Goal: Obtain resource: Obtain resource

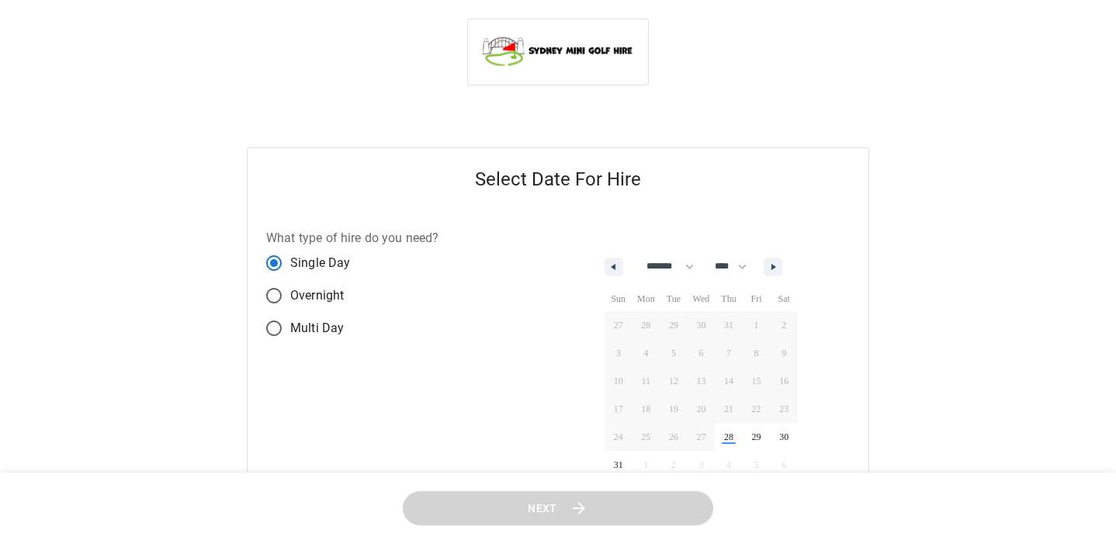
select select "*"
select select "****"
click at [782, 272] on button "button" at bounding box center [772, 267] width 19 height 19
select select "*"
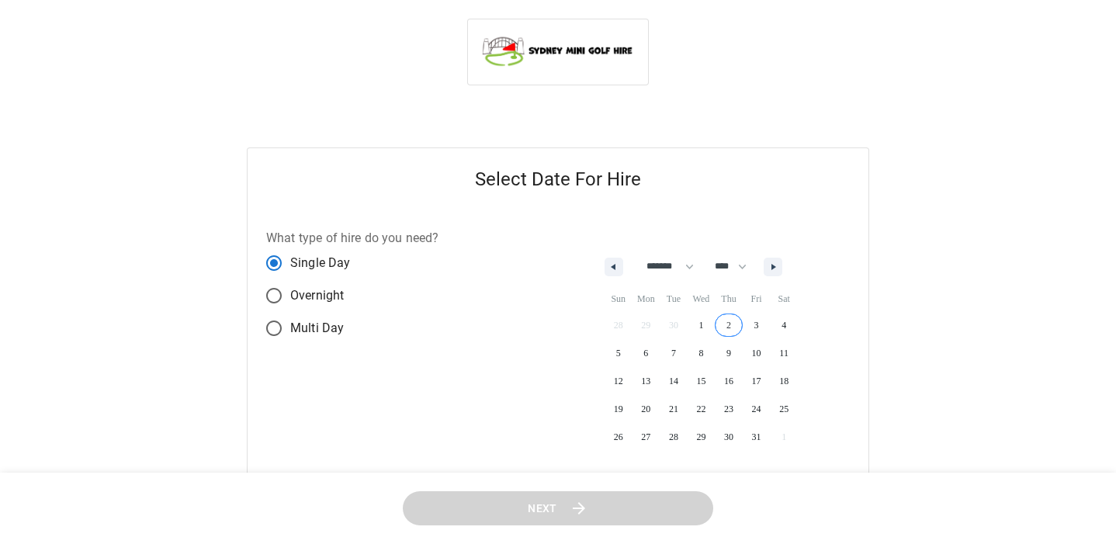
click at [737, 325] on span "2" at bounding box center [728, 325] width 28 height 20
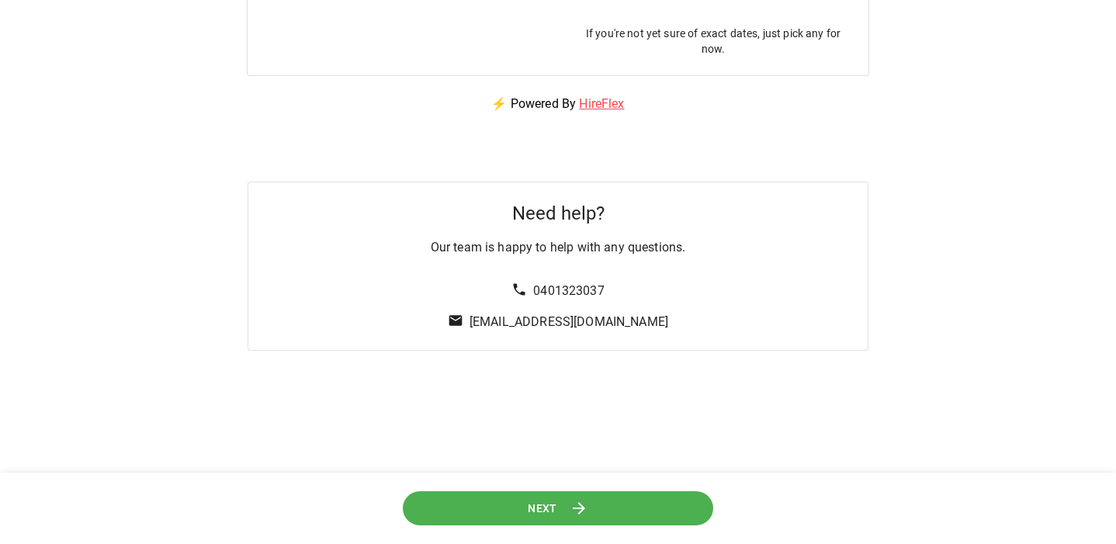
scroll to position [523, 0]
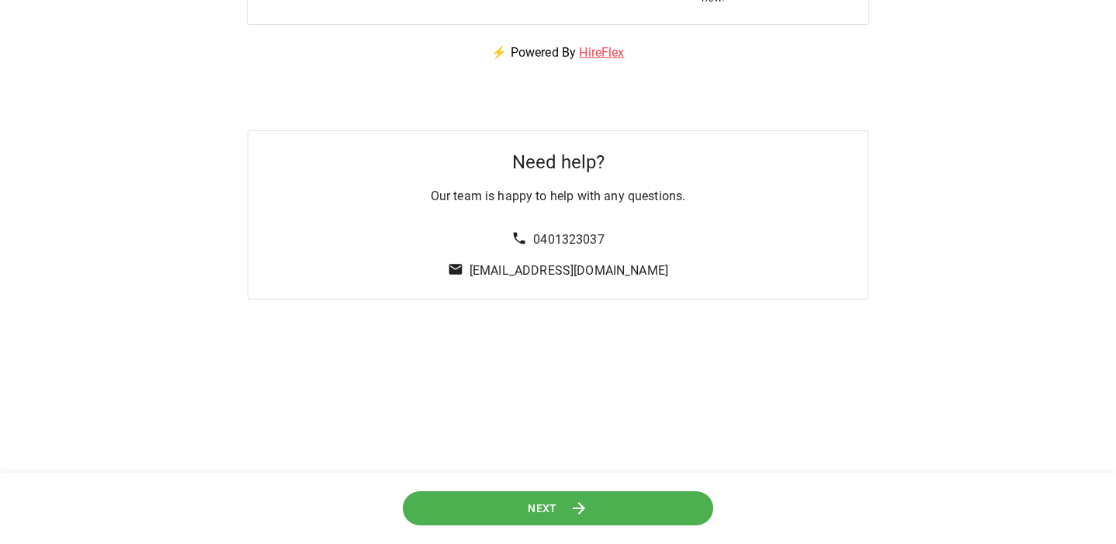
click at [529, 496] on button "Next" at bounding box center [557, 507] width 311 height 35
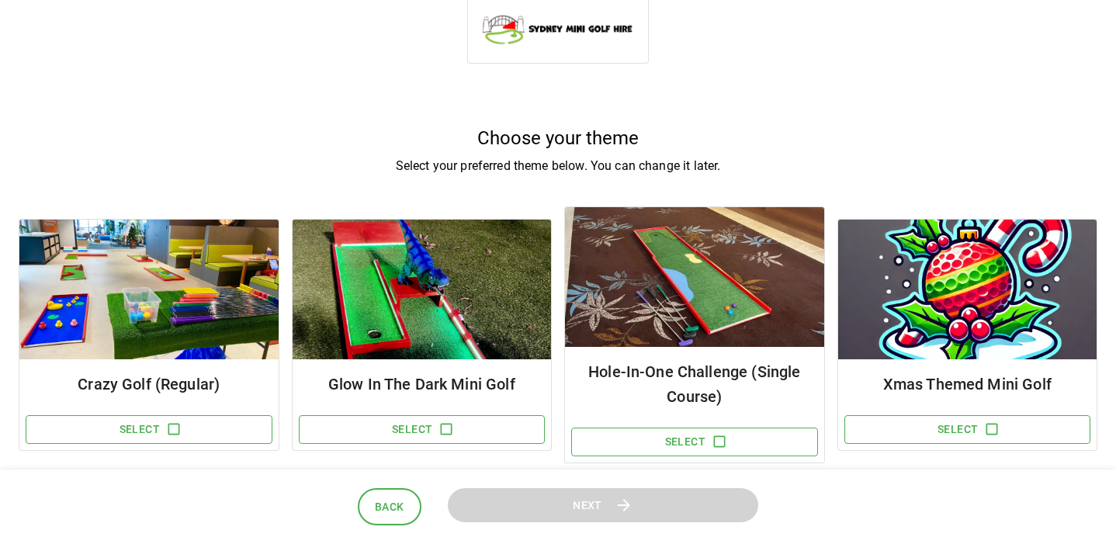
scroll to position [62, 0]
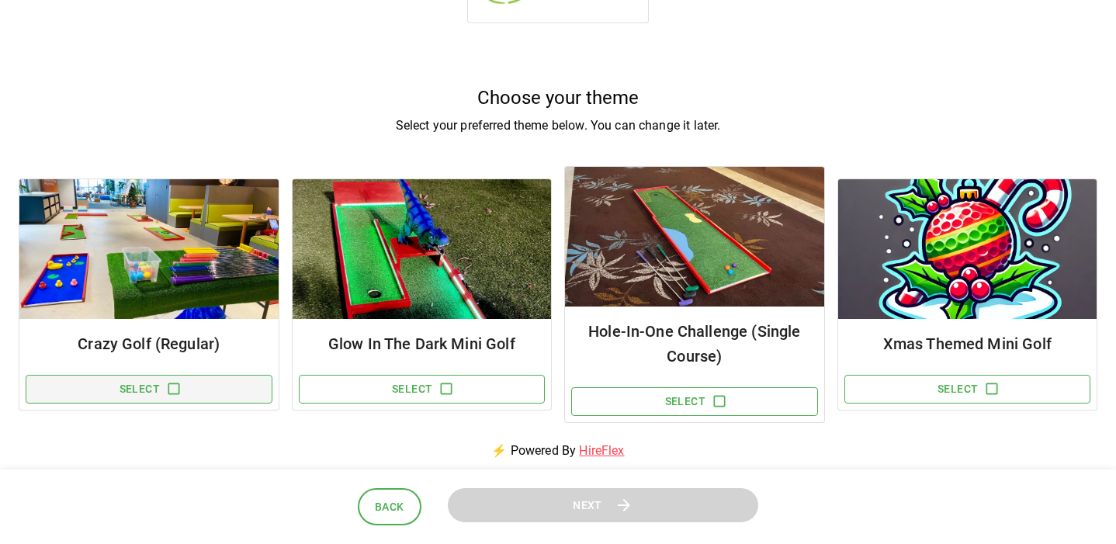
click at [174, 385] on icon "button" at bounding box center [174, 389] width 16 height 16
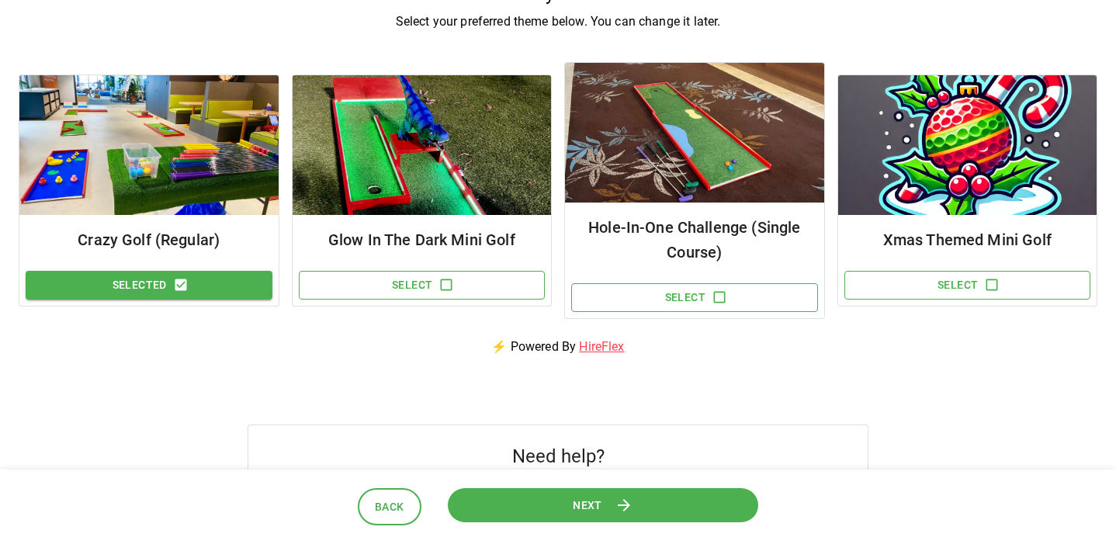
click at [564, 510] on button "Next" at bounding box center [603, 504] width 316 height 35
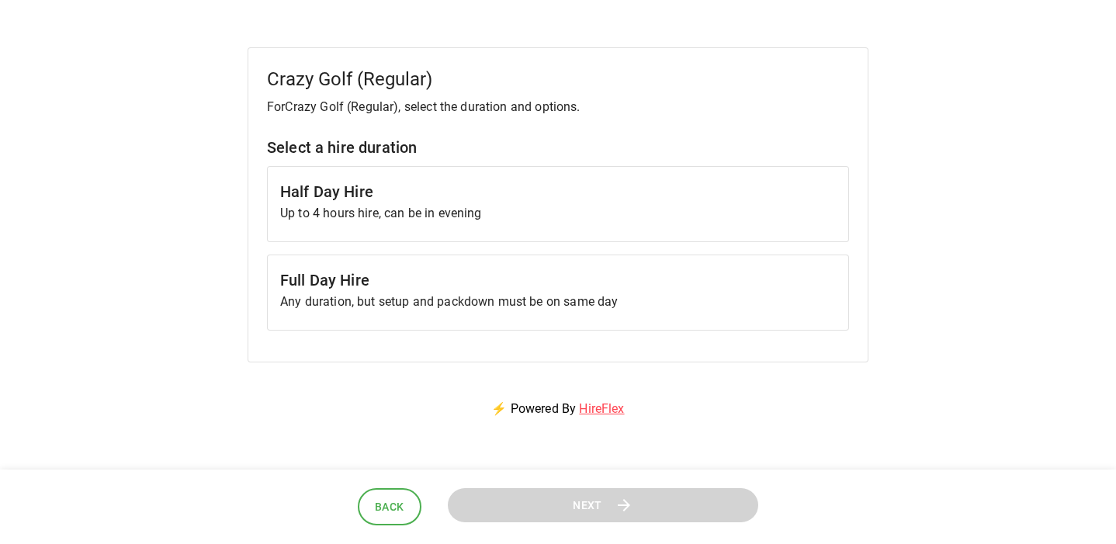
scroll to position [105, 0]
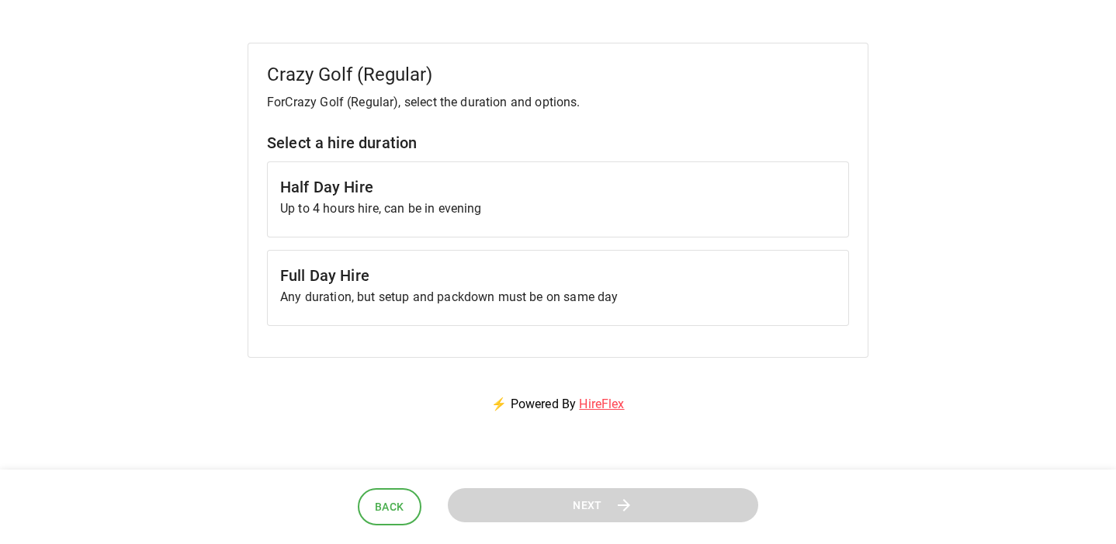
click at [431, 285] on h6 "Full Day Hire" at bounding box center [557, 275] width 555 height 25
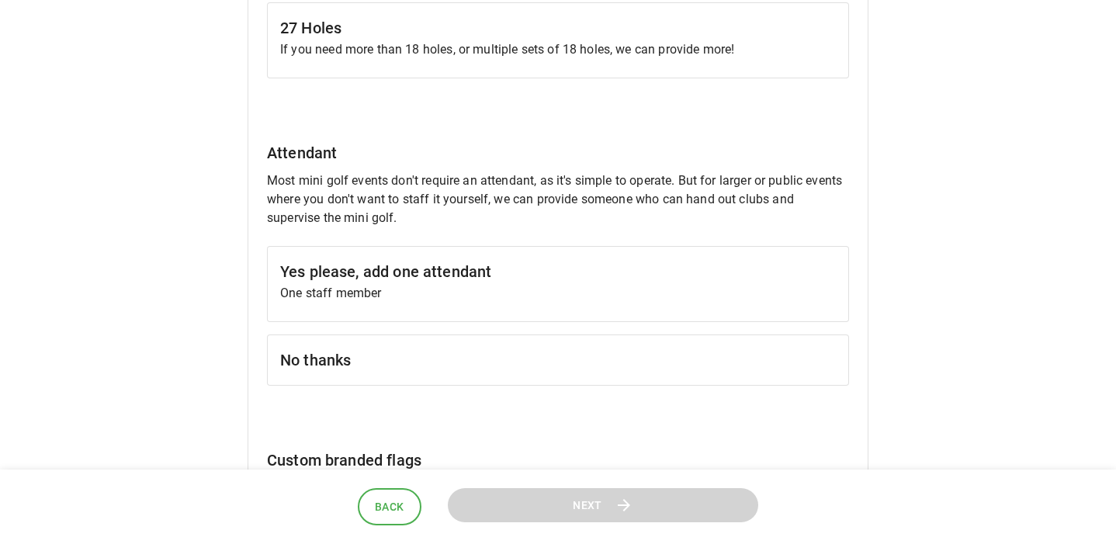
scroll to position [1181, 0]
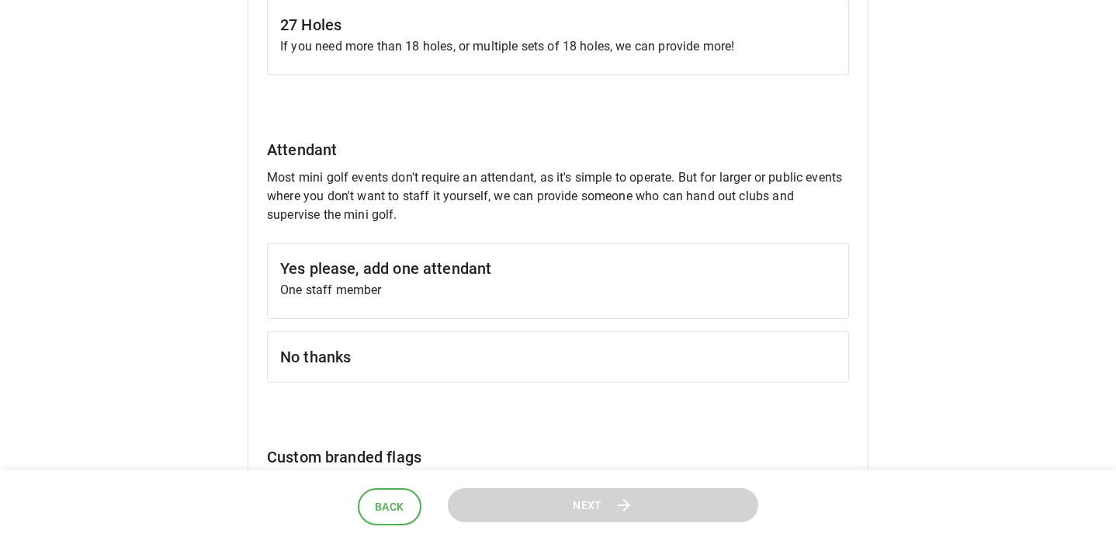
click at [375, 367] on h6 "No thanks" at bounding box center [557, 356] width 555 height 25
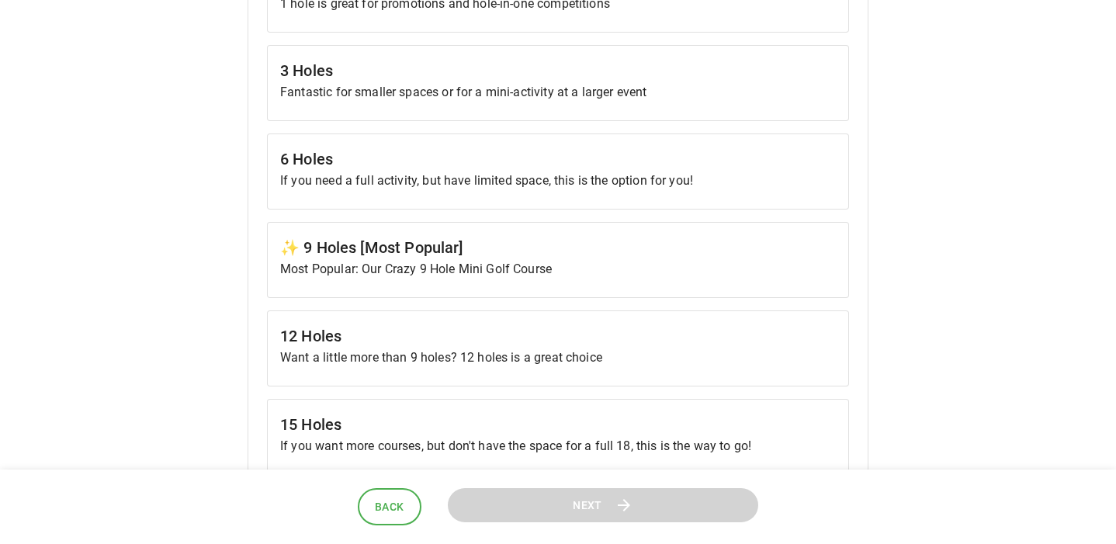
scroll to position [605, 0]
click at [478, 254] on h6 "✨ 9 Holes [Most Popular]" at bounding box center [557, 246] width 555 height 25
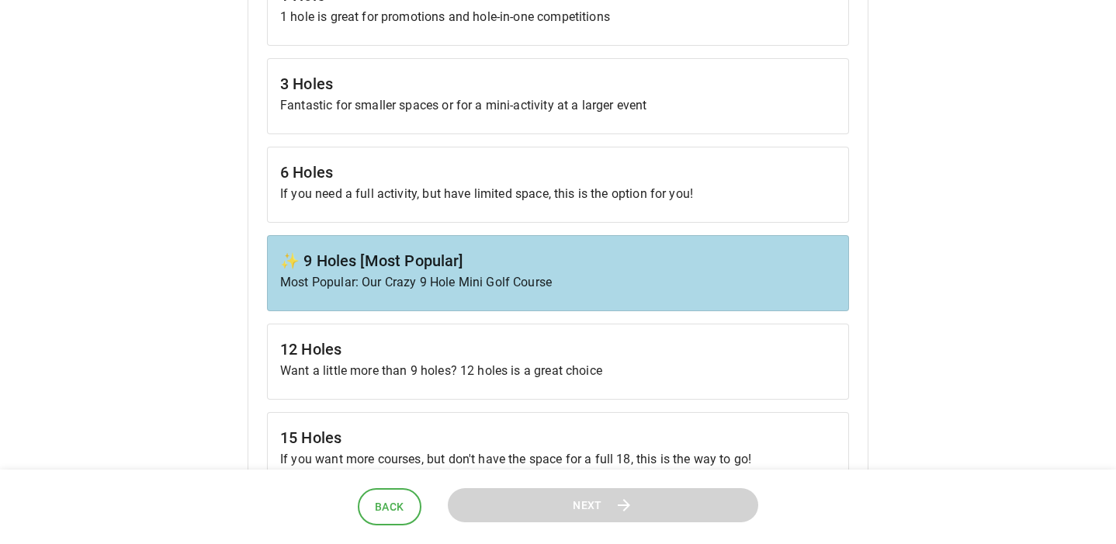
scroll to position [589, 0]
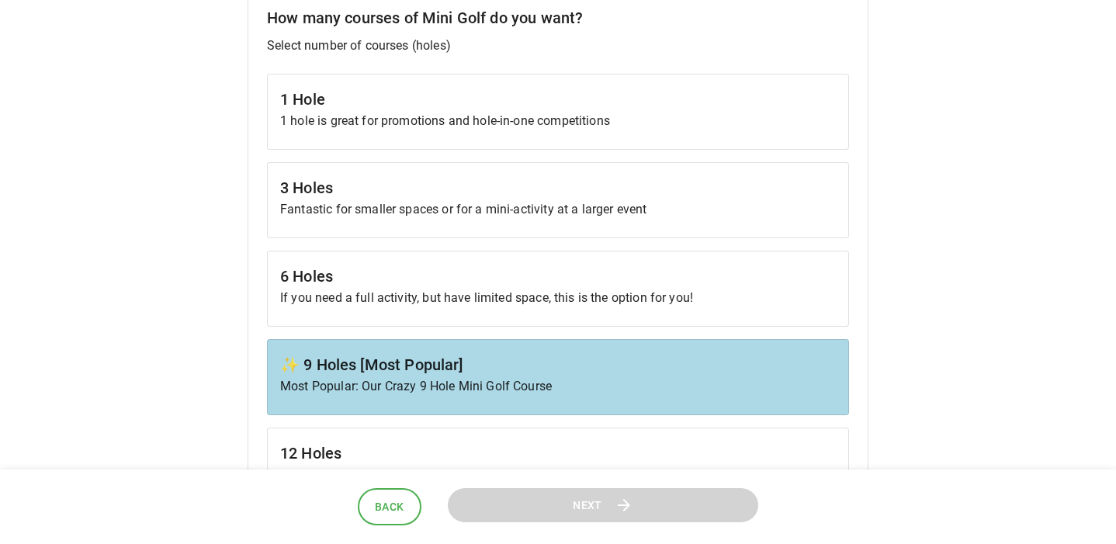
click at [477, 287] on h6 "6 Holes" at bounding box center [557, 276] width 555 height 25
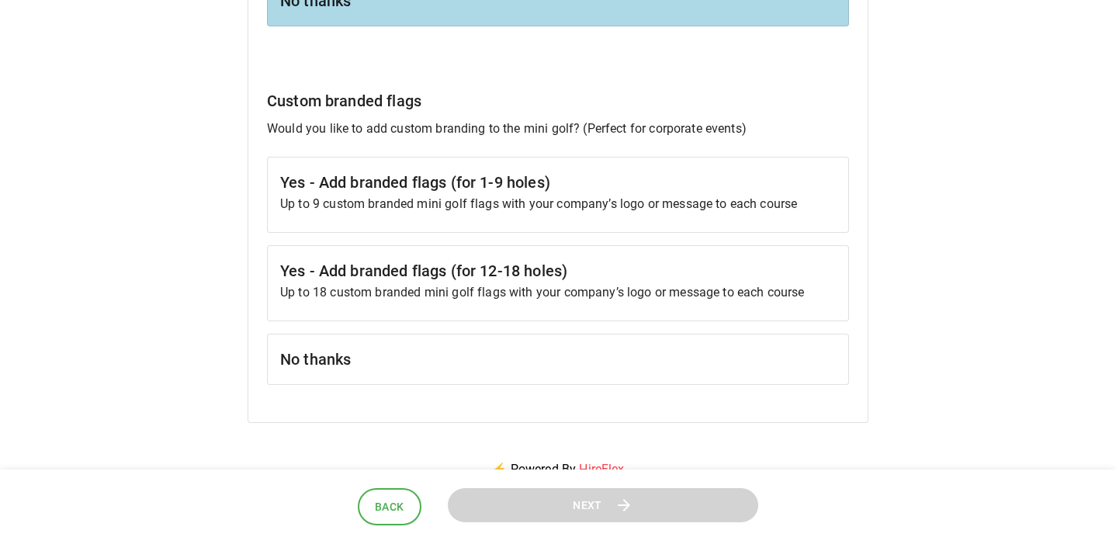
scroll to position [1580, 0]
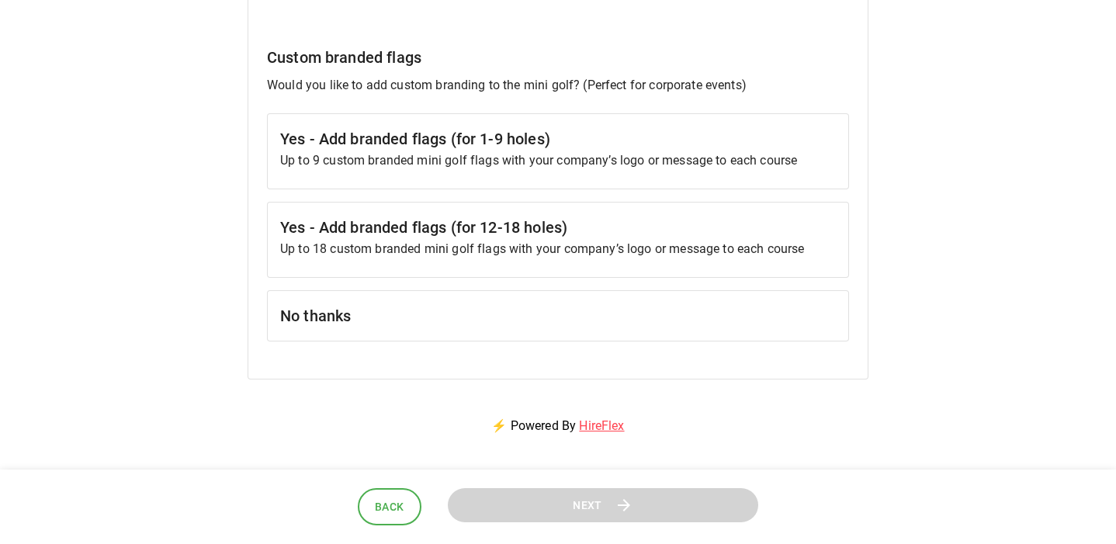
click at [473, 323] on h6 "No thanks" at bounding box center [557, 315] width 555 height 25
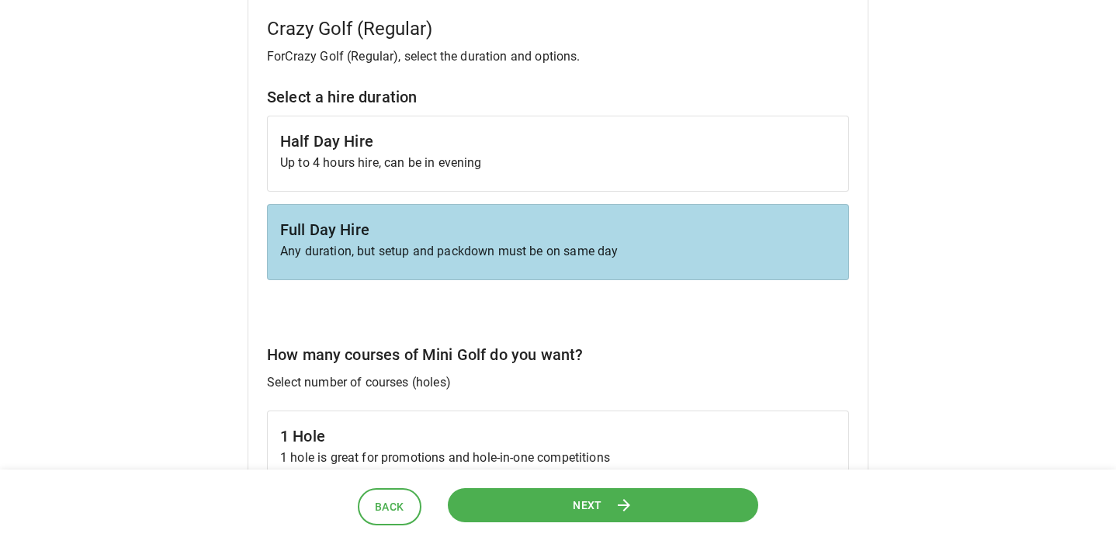
scroll to position [141, 0]
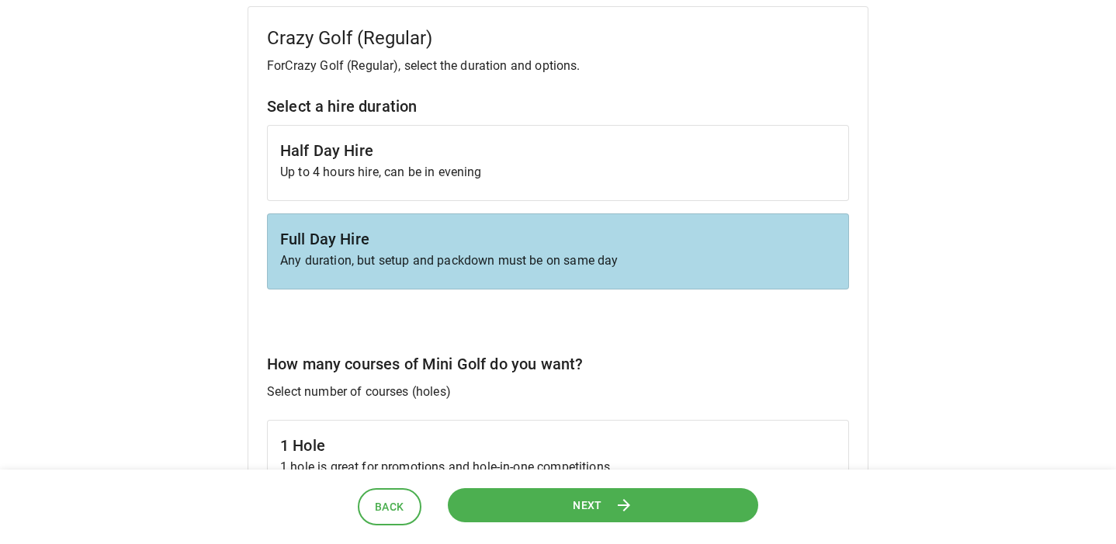
click at [489, 178] on p "Up to 4 hours hire, can be in evening" at bounding box center [557, 172] width 555 height 19
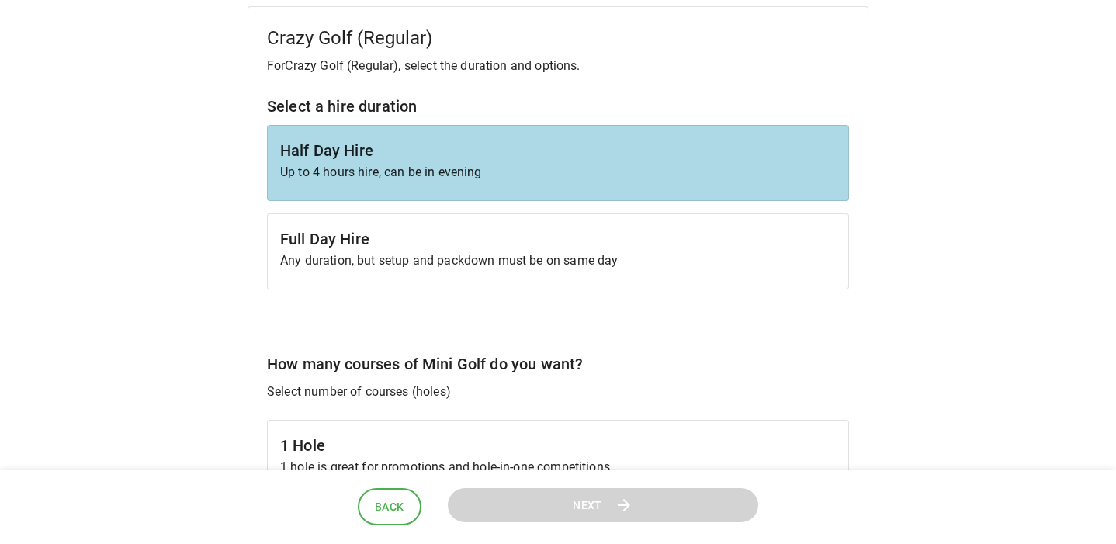
scroll to position [125, 0]
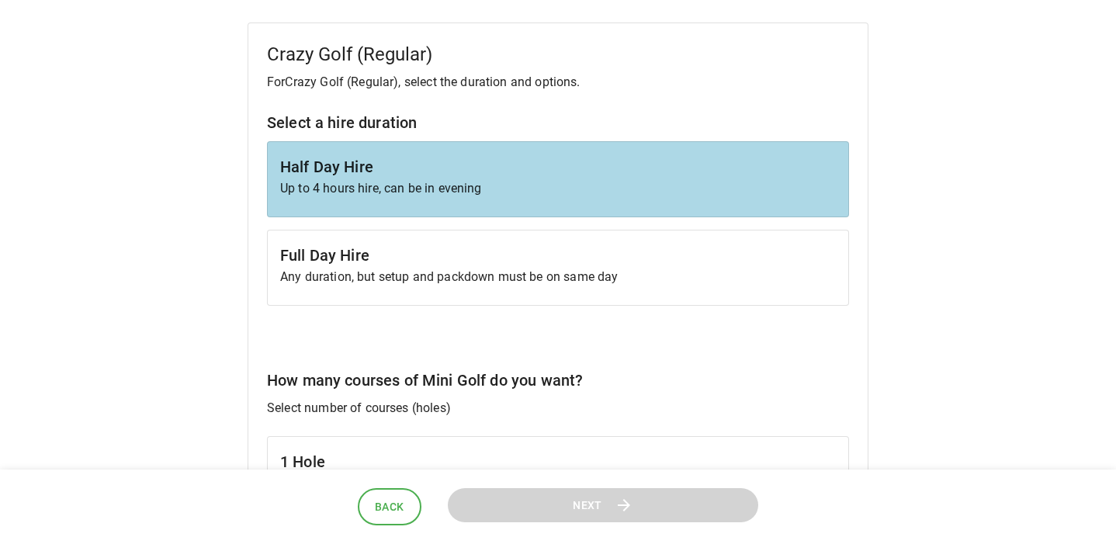
click at [472, 273] on p "Any duration, but setup and packdown must be on same day" at bounding box center [557, 277] width 555 height 19
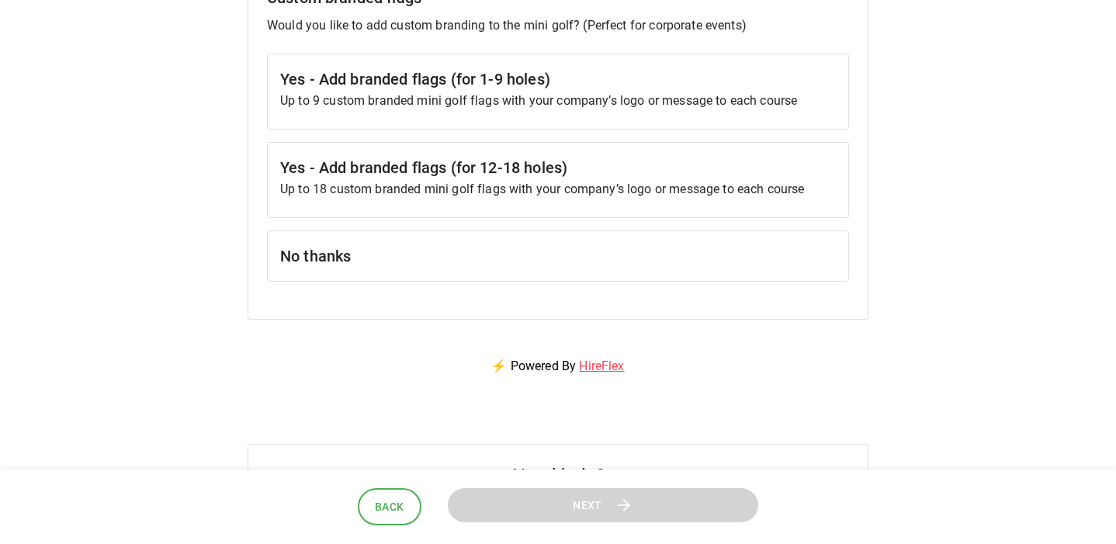
scroll to position [1569, 0]
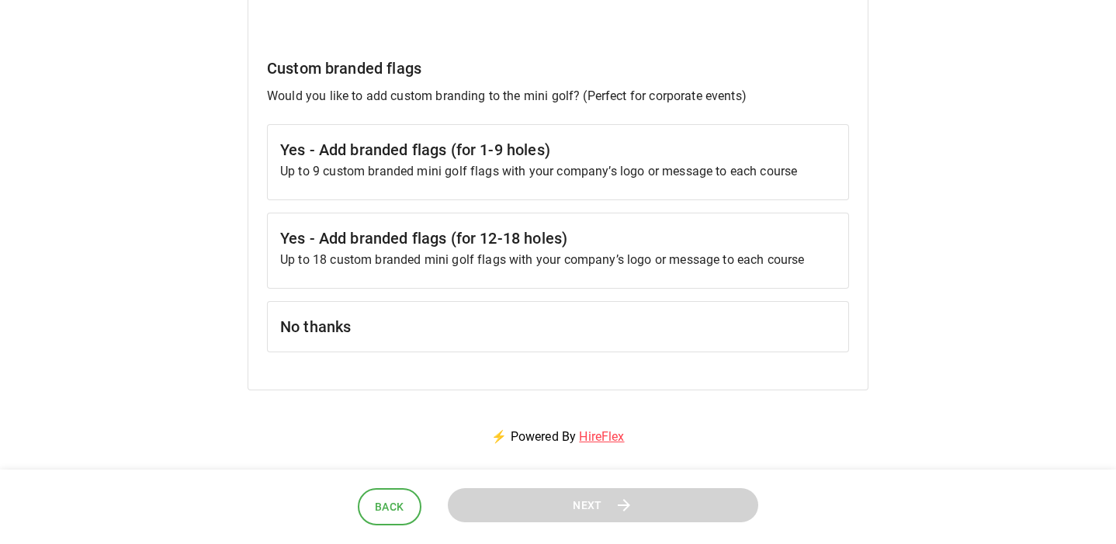
click at [494, 320] on h6 "No thanks" at bounding box center [557, 326] width 555 height 25
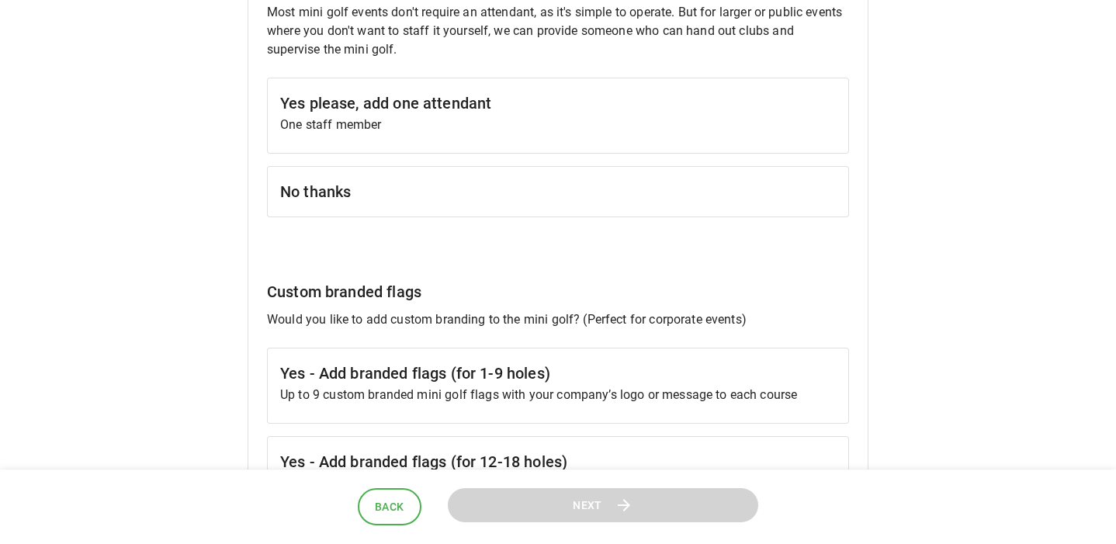
scroll to position [1181, 0]
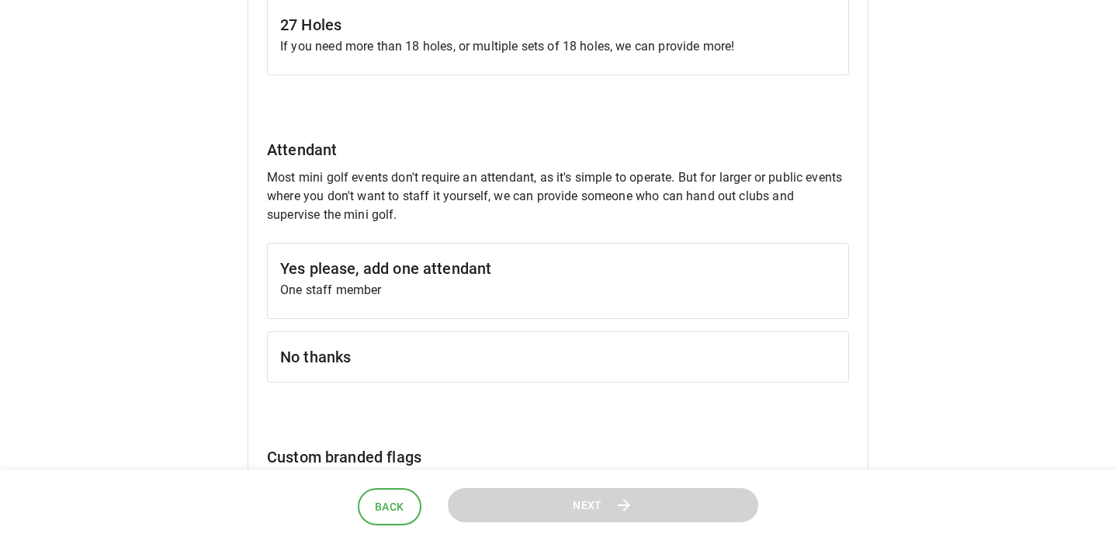
click at [402, 364] on h6 "No thanks" at bounding box center [557, 356] width 555 height 25
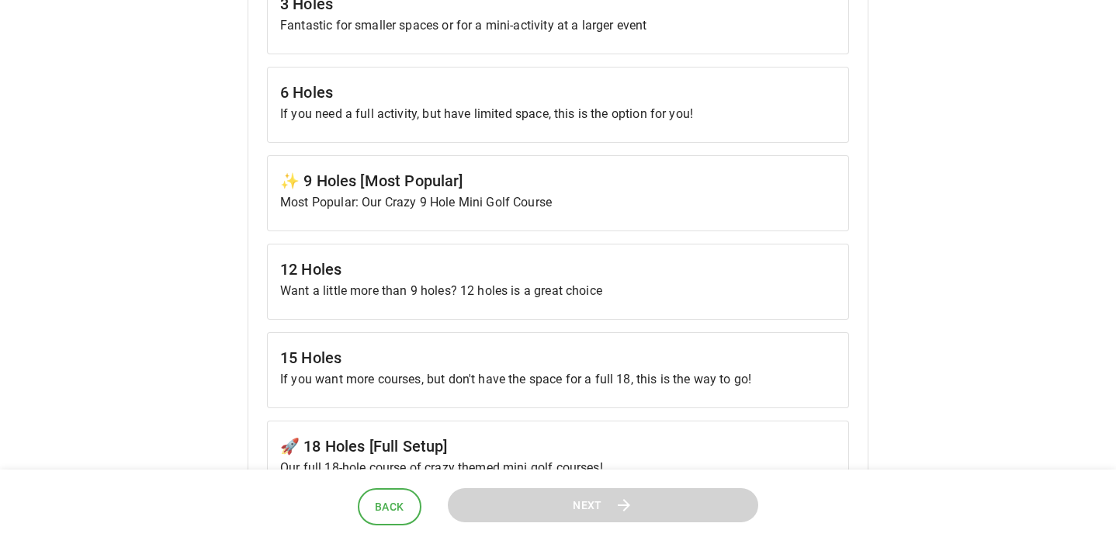
scroll to position [669, 0]
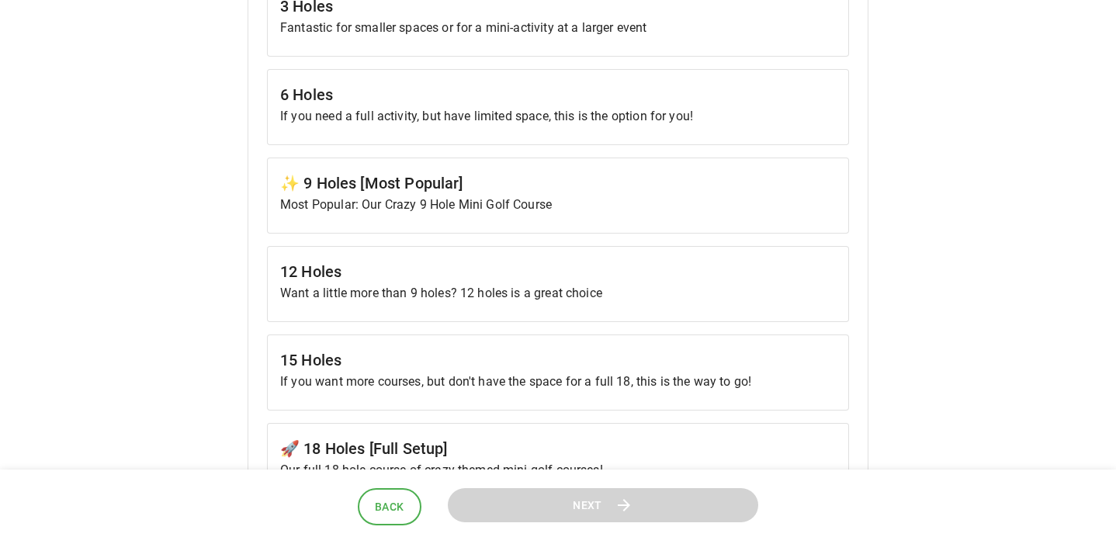
click at [406, 111] on p "If you need a full activity, but have limited space, this is the option for you!" at bounding box center [557, 116] width 555 height 19
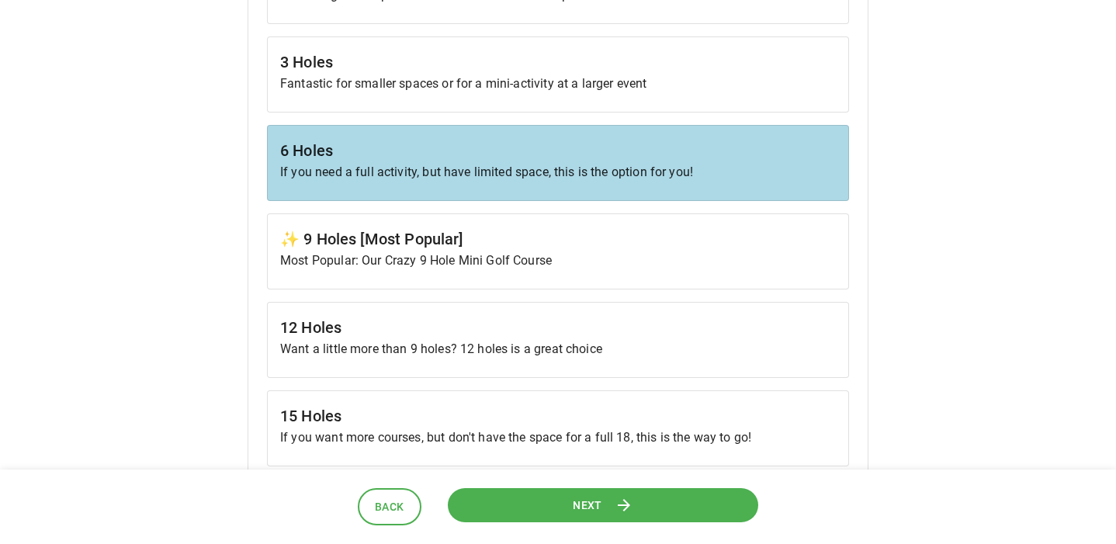
scroll to position [624, 0]
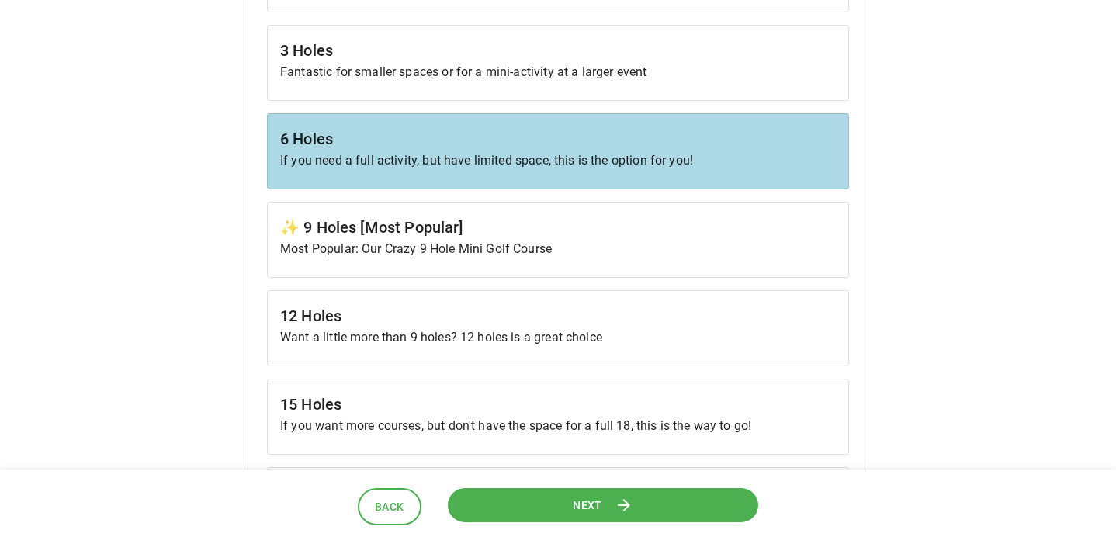
click at [555, 498] on button "Next" at bounding box center [603, 504] width 312 height 35
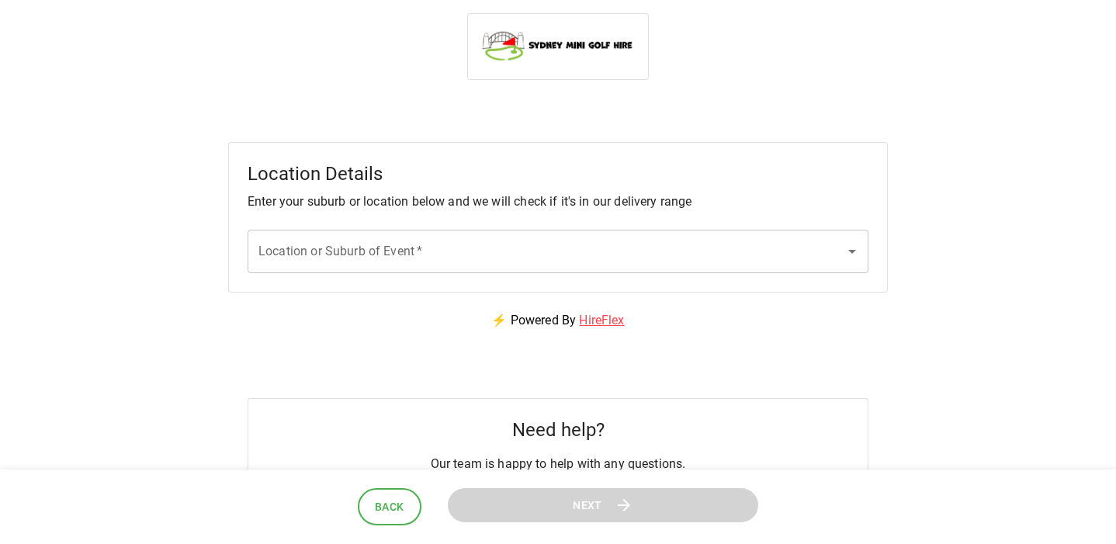
scroll to position [0, 0]
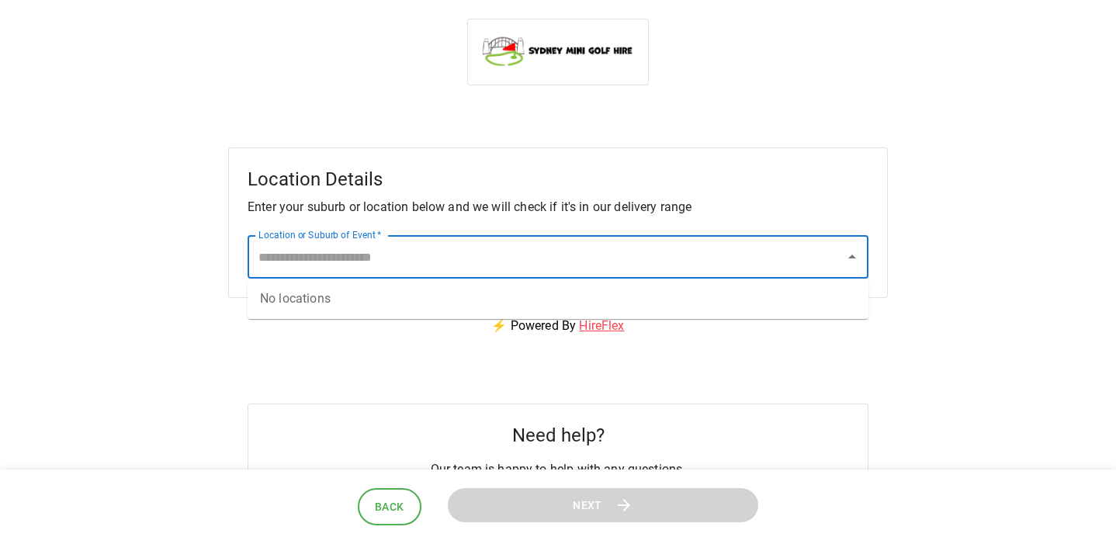
click at [584, 263] on input "Location or Suburb of Event   *" at bounding box center [545, 256] width 583 height 29
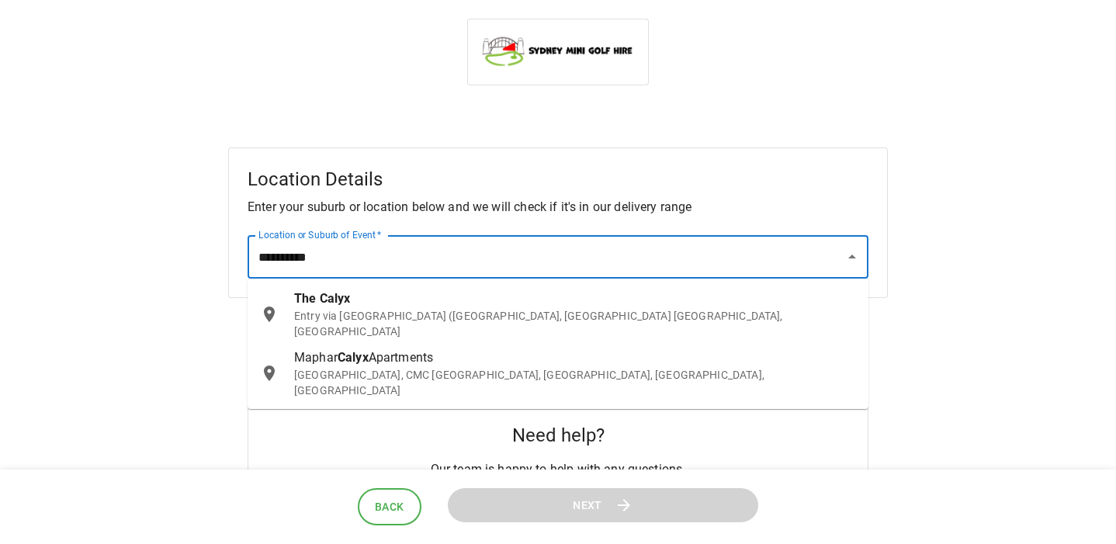
click at [592, 317] on p "Entry via [GEOGRAPHIC_DATA] ([GEOGRAPHIC_DATA], [GEOGRAPHIC_DATA] [GEOGRAPHIC_D…" at bounding box center [575, 323] width 562 height 31
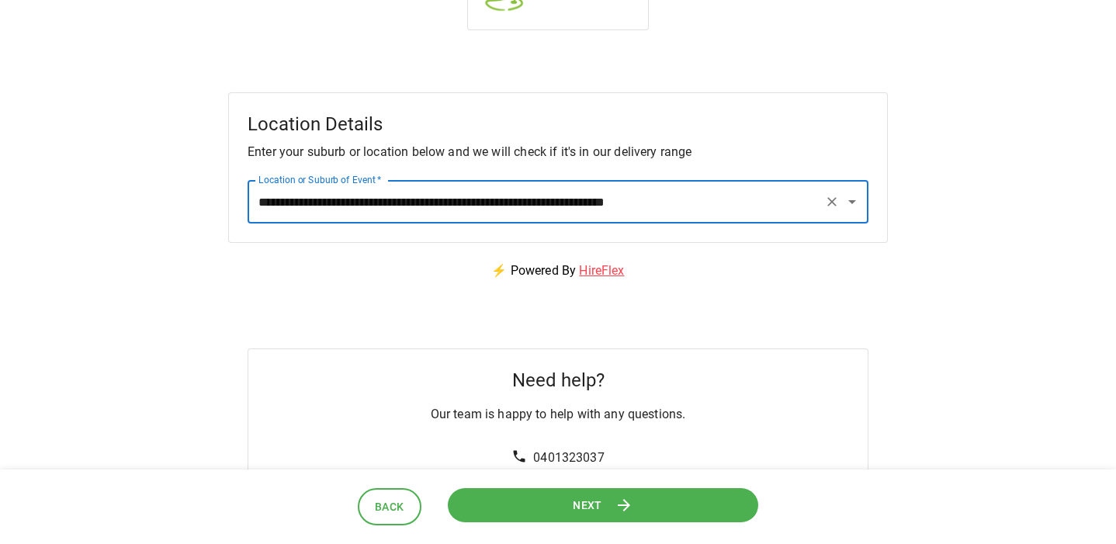
type input "**********"
click at [580, 510] on span "Next" at bounding box center [587, 504] width 29 height 19
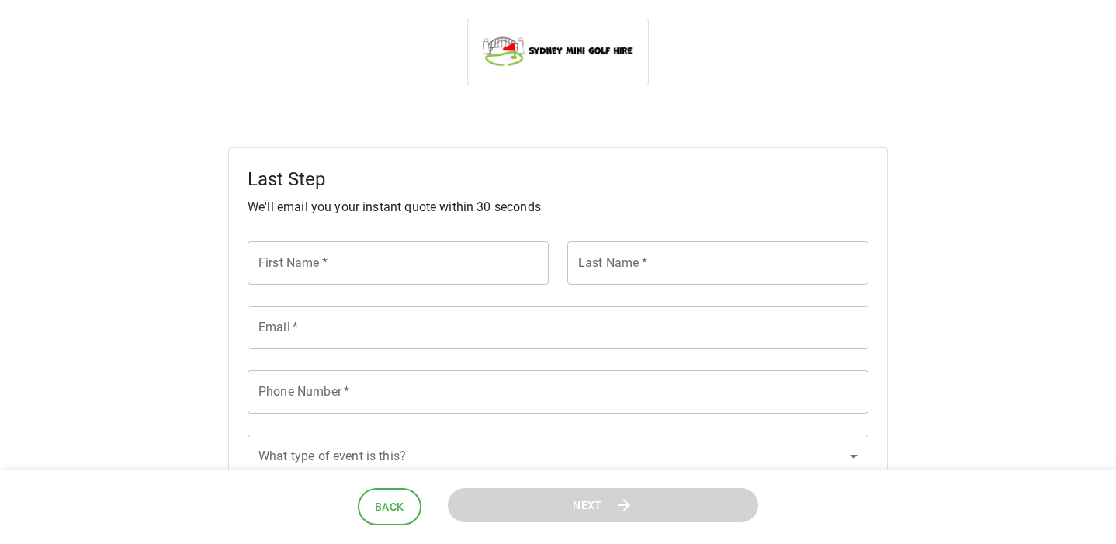
click at [377, 269] on input "First Name   *" at bounding box center [397, 262] width 301 height 43
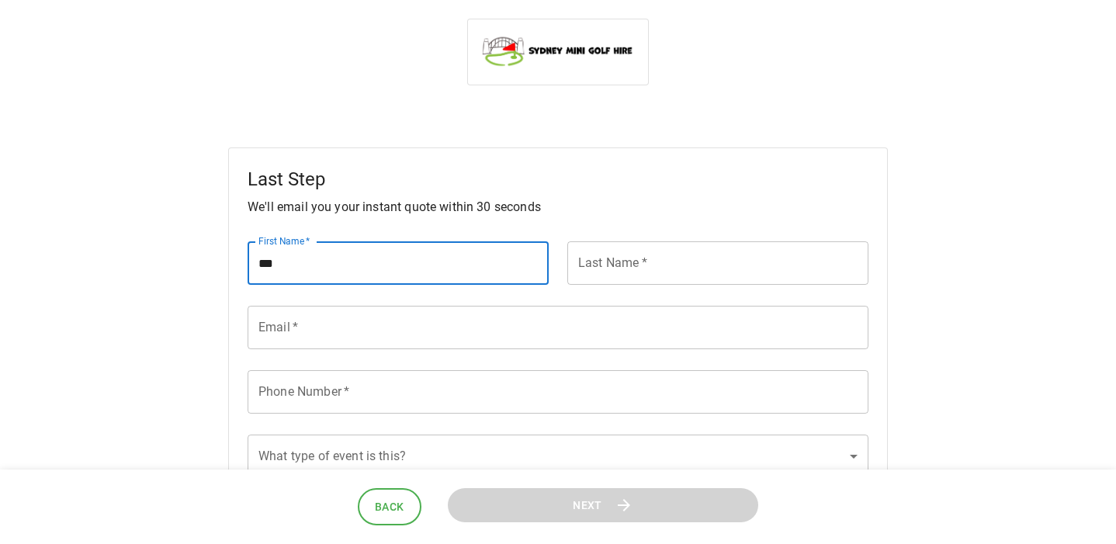
type input "***"
click at [637, 256] on input "Last Name   *" at bounding box center [717, 262] width 301 height 43
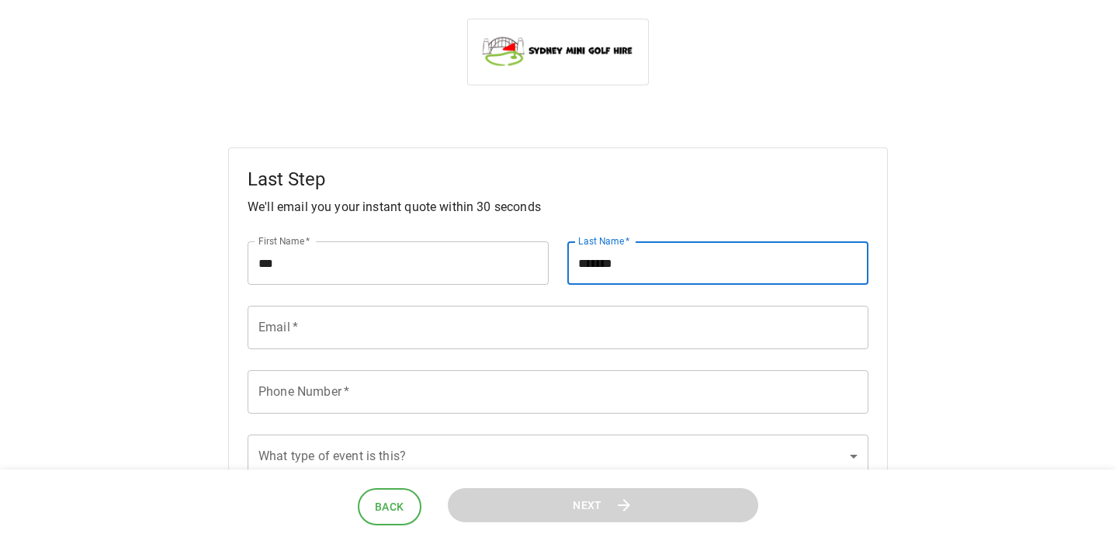
type input "*******"
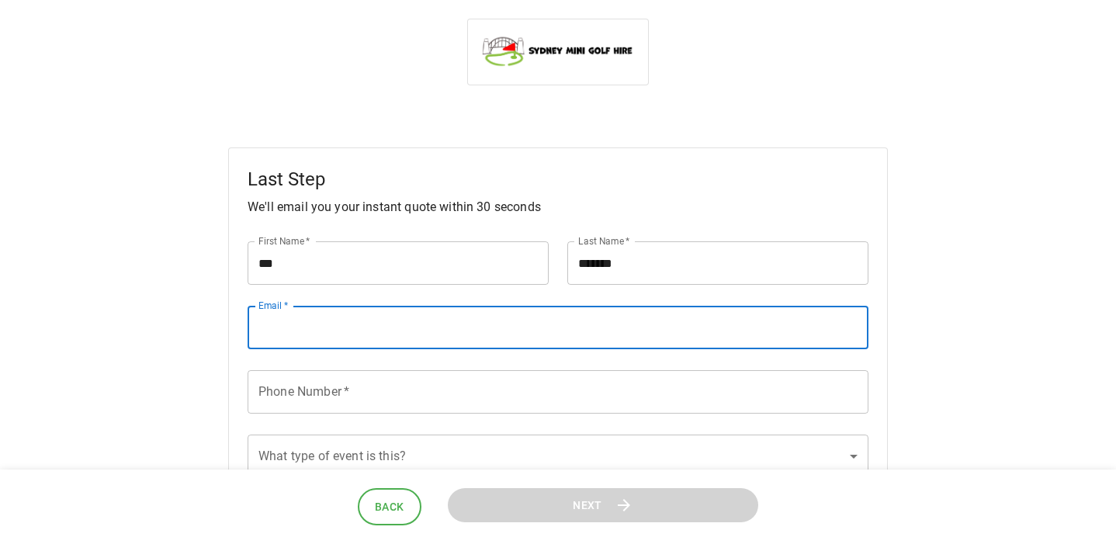
click at [386, 341] on input "Email   *" at bounding box center [557, 327] width 621 height 43
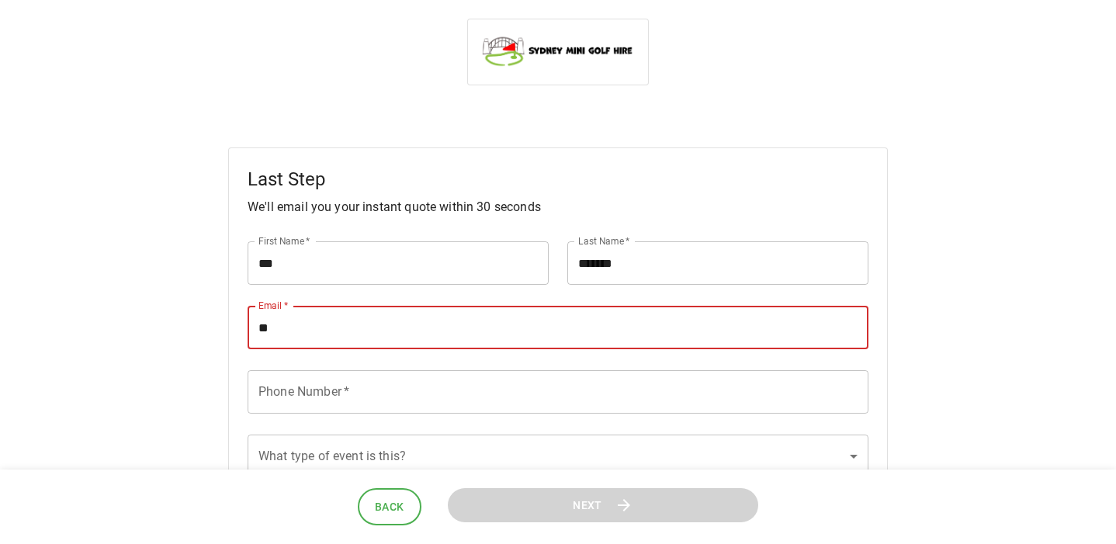
type input "*"
type input "**********"
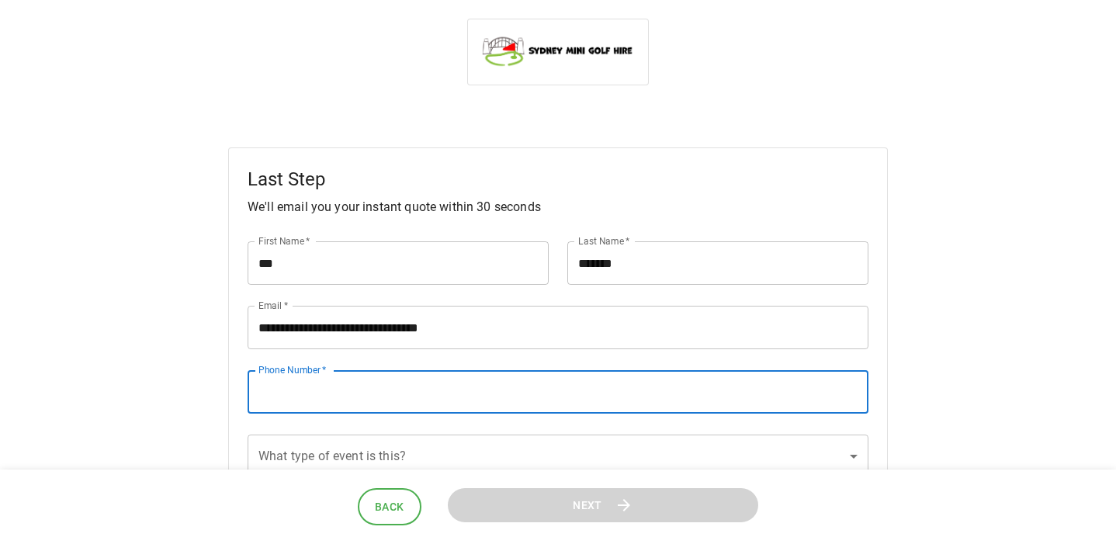
click at [413, 385] on input "Phone Number   *" at bounding box center [557, 391] width 621 height 43
type input "**********"
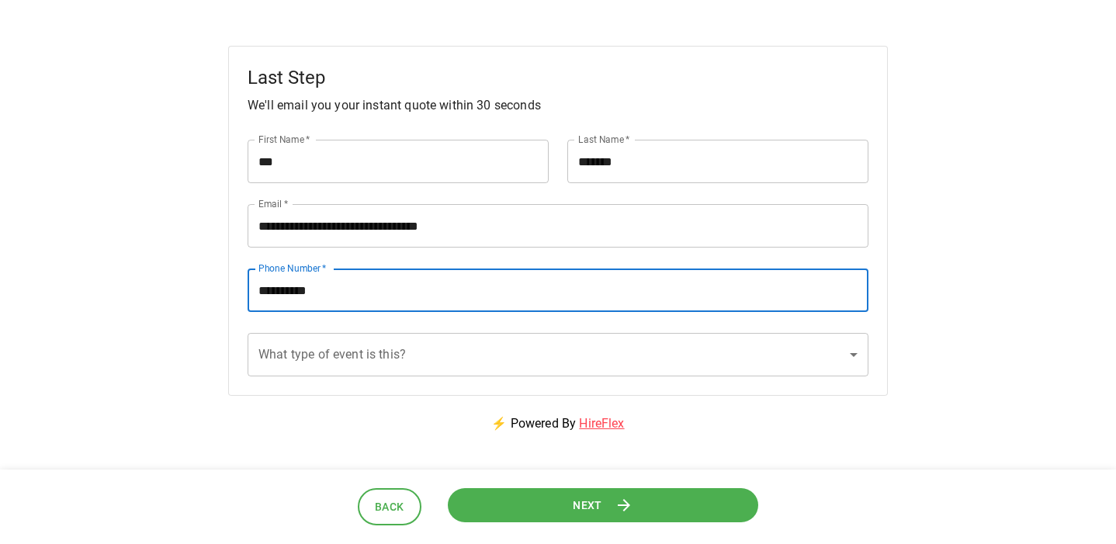
scroll to position [112, 0]
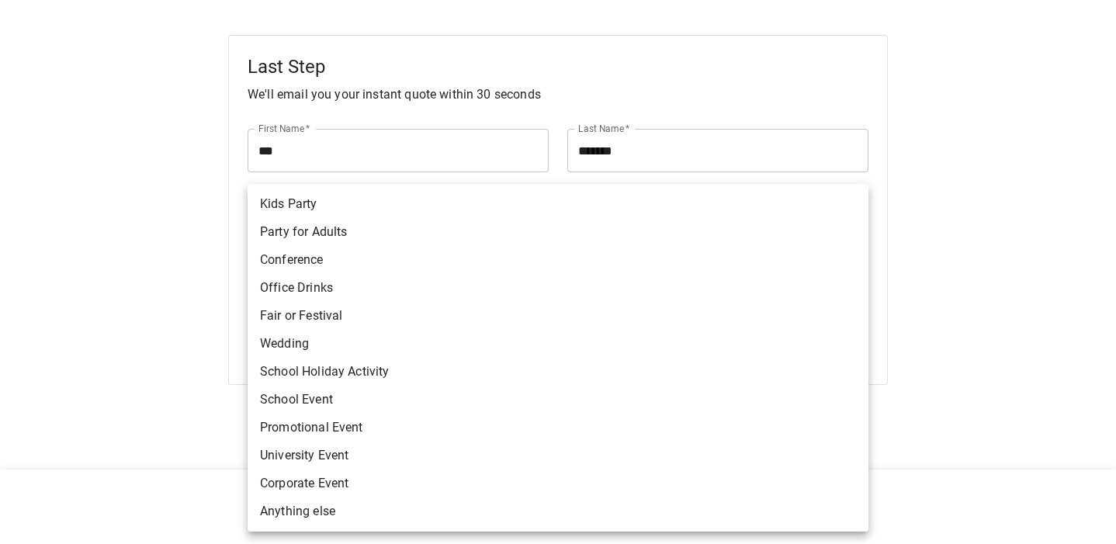
click at [389, 353] on body "**********" at bounding box center [558, 283] width 1116 height 791
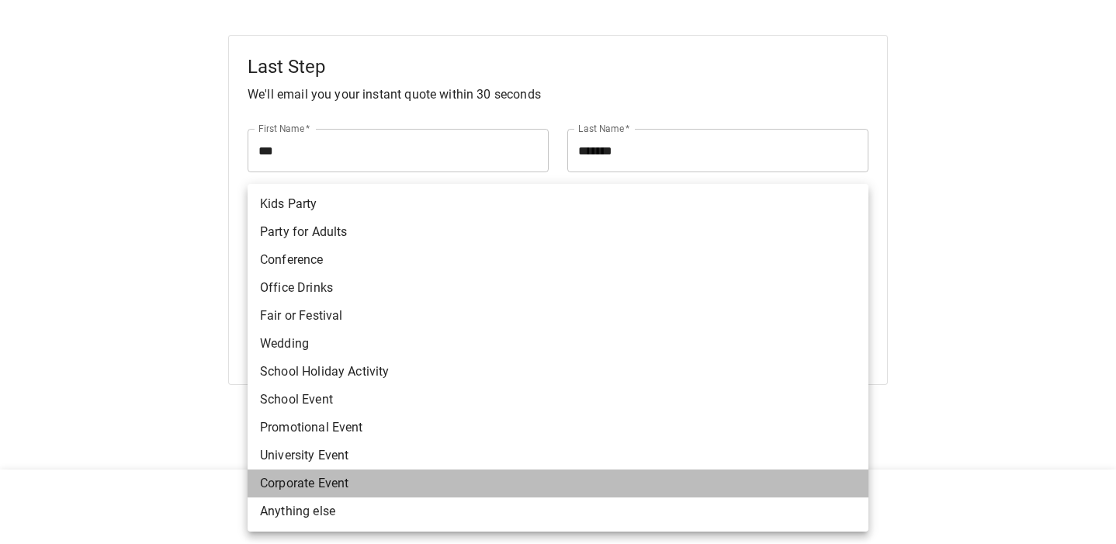
click at [344, 477] on li "Corporate Event" at bounding box center [557, 483] width 621 height 28
type input "**********"
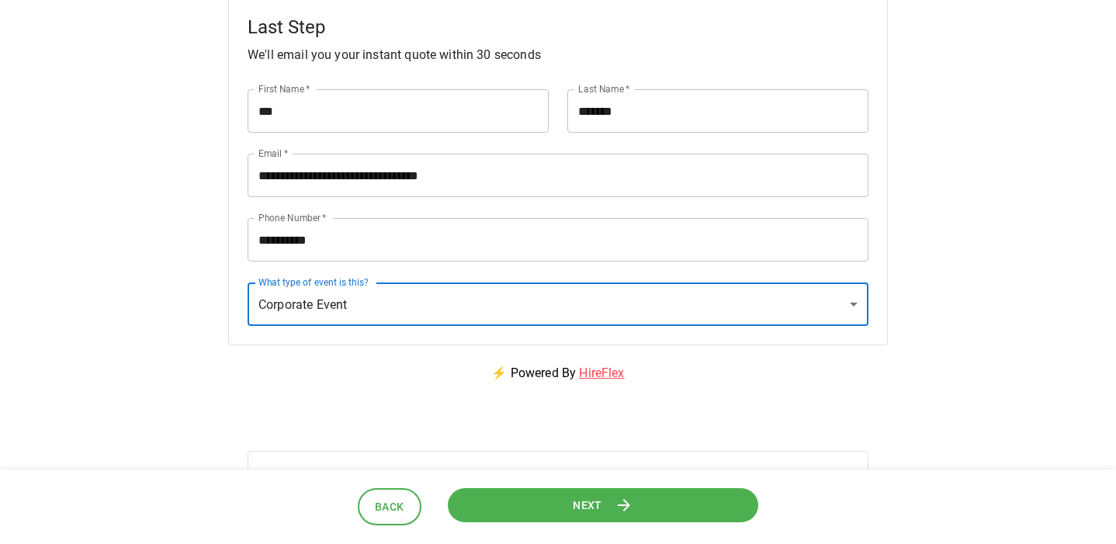
click at [527, 506] on button "Next" at bounding box center [603, 504] width 310 height 35
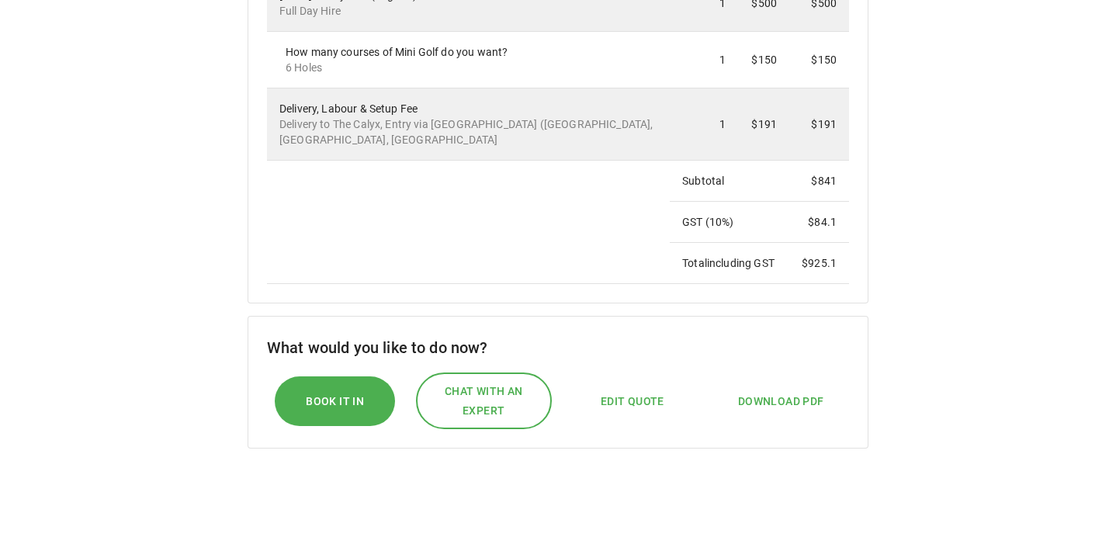
scroll to position [462, 0]
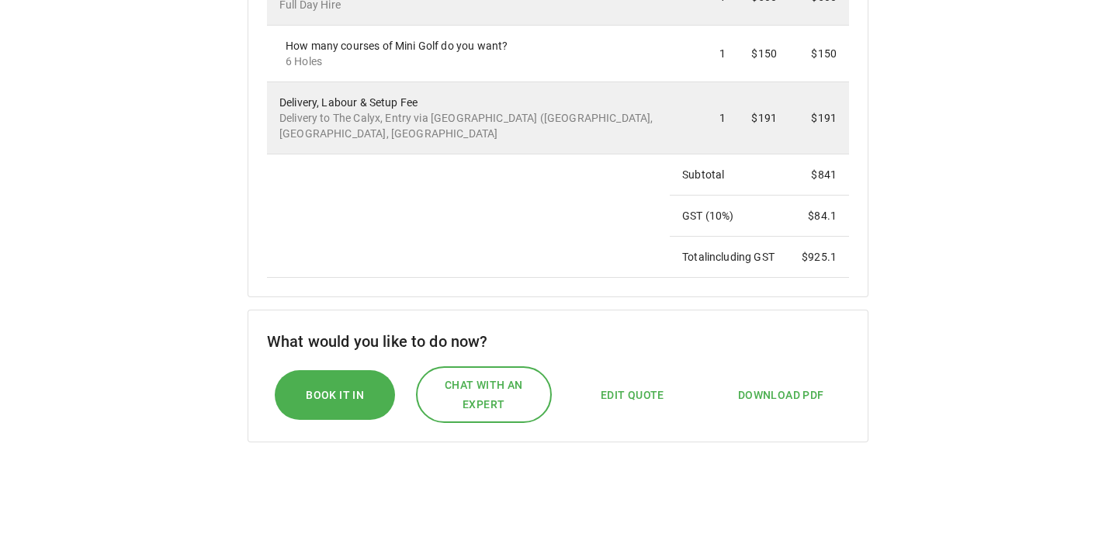
click at [791, 405] on span "Download PDF" at bounding box center [781, 395] width 86 height 19
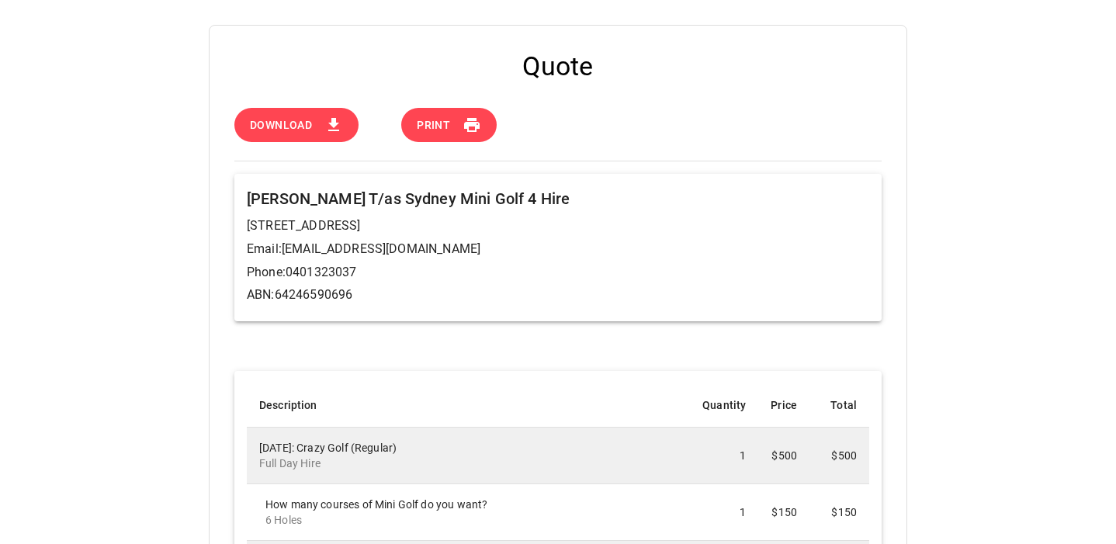
click at [307, 128] on span "Download" at bounding box center [281, 125] width 62 height 19
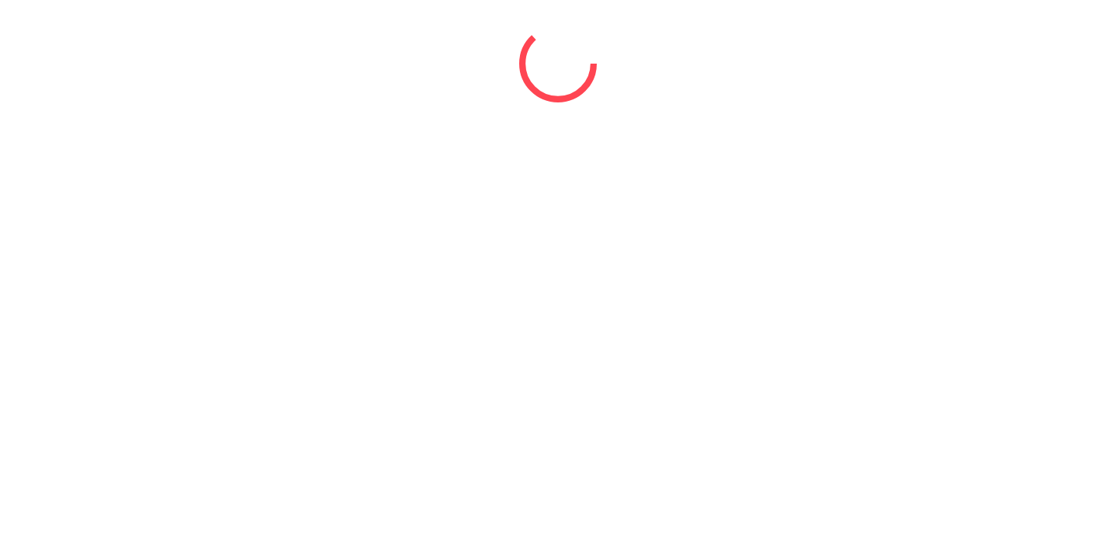
select select "*"
select select "****"
